Goal: Information Seeking & Learning: Find specific page/section

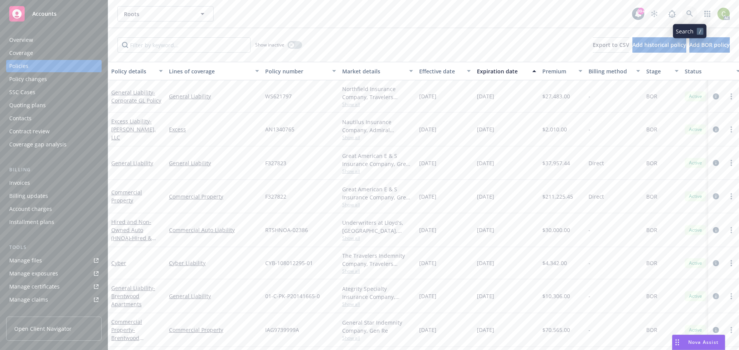
click at [689, 13] on icon at bounding box center [689, 13] width 7 height 7
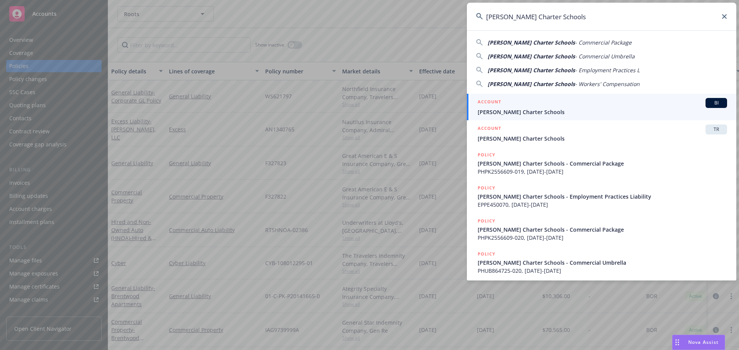
type input "[PERSON_NAME] Charter Schools"
click at [519, 108] on div "ACCOUNT BI" at bounding box center [601, 103] width 249 height 10
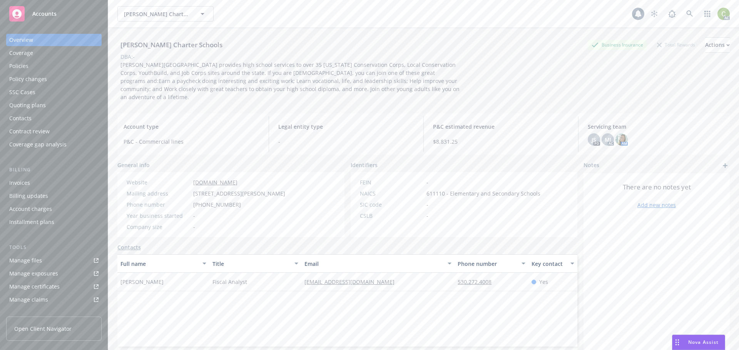
click at [32, 65] on div "Policies" at bounding box center [53, 66] width 89 height 12
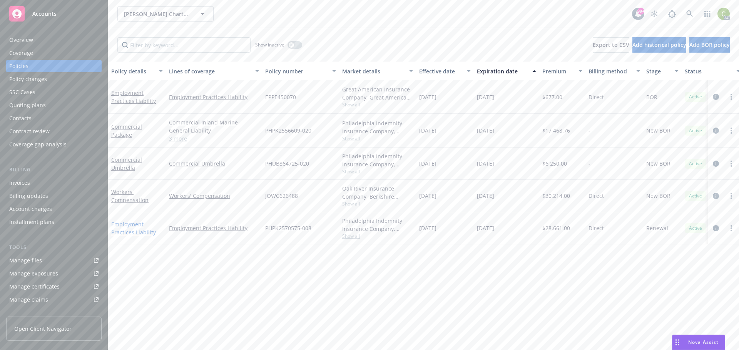
click at [115, 233] on link "Employment Practices Liability" at bounding box center [133, 228] width 45 height 15
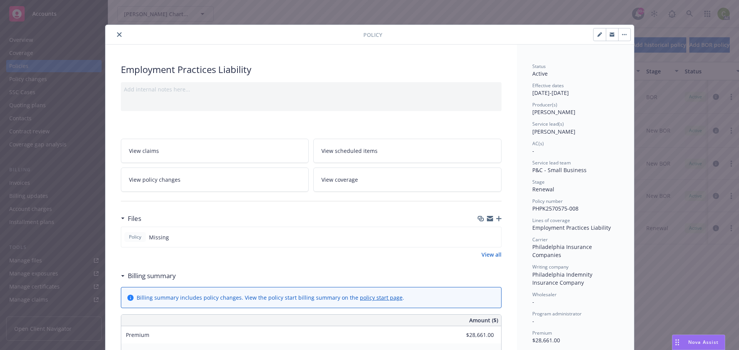
click at [118, 37] on icon "close" at bounding box center [119, 34] width 5 height 5
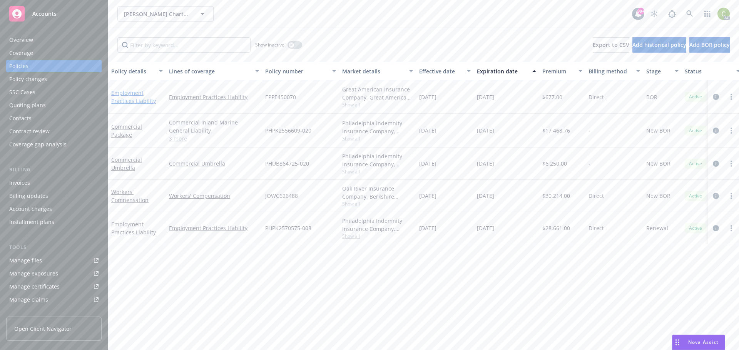
click at [132, 95] on link "Employment Practices Liability" at bounding box center [133, 96] width 45 height 15
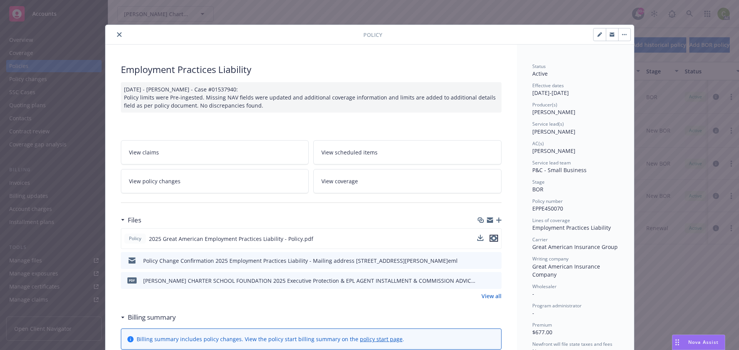
click at [492, 240] on icon "preview file" at bounding box center [493, 238] width 7 height 5
click at [117, 35] on icon "close" at bounding box center [119, 34] width 5 height 5
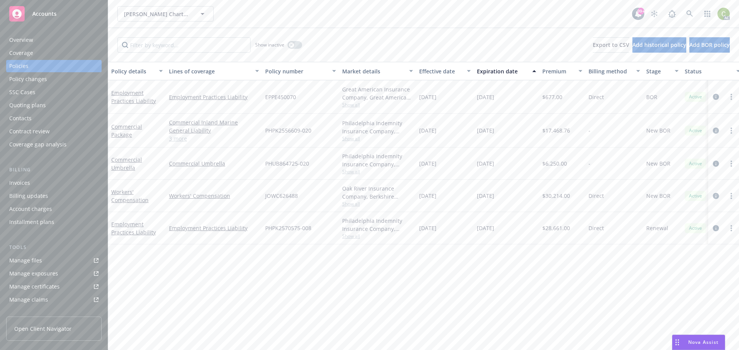
click at [30, 41] on div "Overview" at bounding box center [21, 40] width 24 height 12
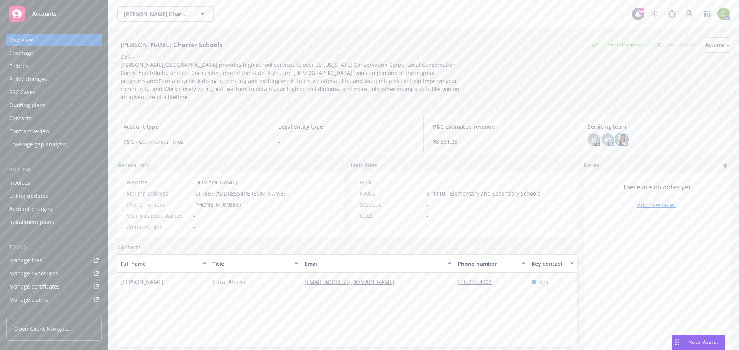
click at [615, 133] on img at bounding box center [621, 139] width 12 height 12
click at [606, 136] on span "MJ" at bounding box center [607, 140] width 7 height 8
click at [448, 64] on span "[PERSON_NAME][GEOGRAPHIC_DATA] provides high school services to over 35 [US_STA…" at bounding box center [290, 81] width 340 height 40
